Goal: Information Seeking & Learning: Learn about a topic

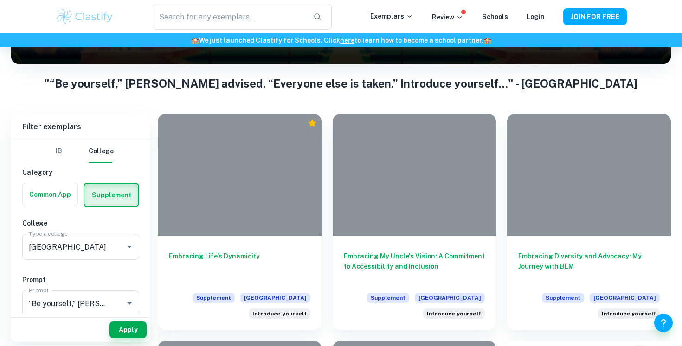
scroll to position [153, 0]
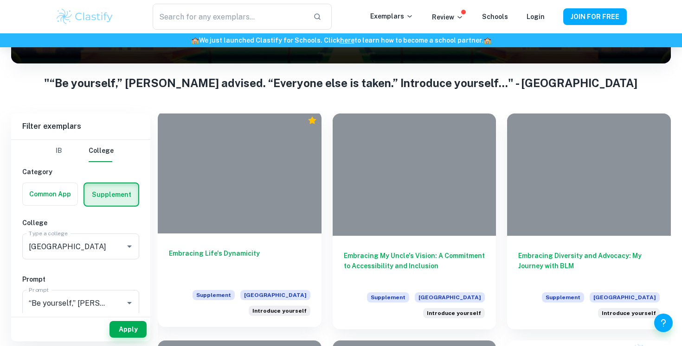
click at [200, 239] on div "Embracing Life's Dynamicity Supplement Dartmouth College Introduce yourself" at bounding box center [240, 281] width 164 height 94
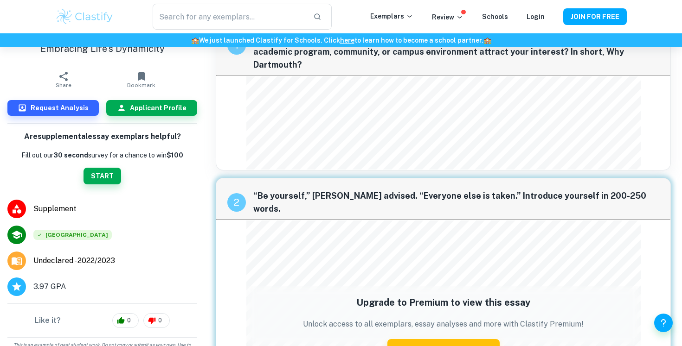
scroll to position [55, 0]
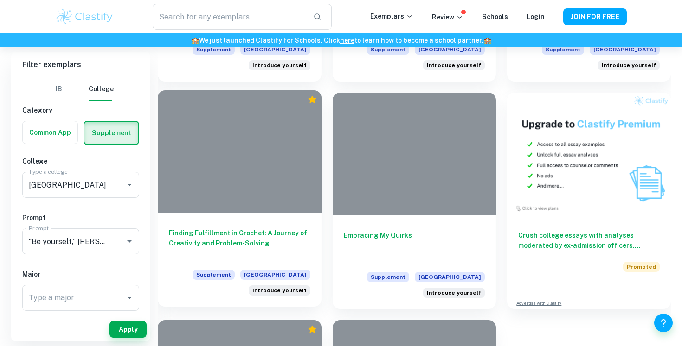
scroll to position [402, 0]
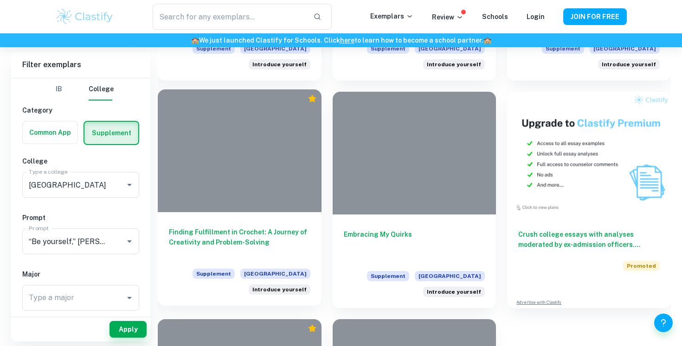
click at [215, 260] on div "Finding Fulfillment in Crochet: A Journey of Creativity and Problem-Solving Sup…" at bounding box center [240, 259] width 164 height 94
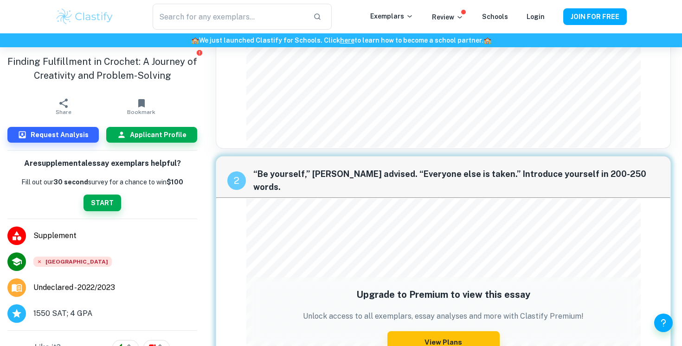
scroll to position [88, 0]
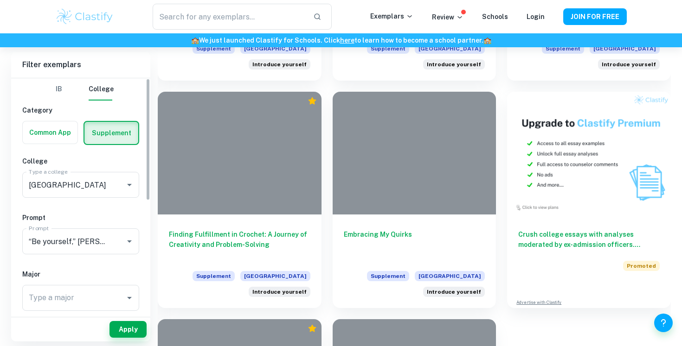
scroll to position [404, 0]
